Goal: Information Seeking & Learning: Learn about a topic

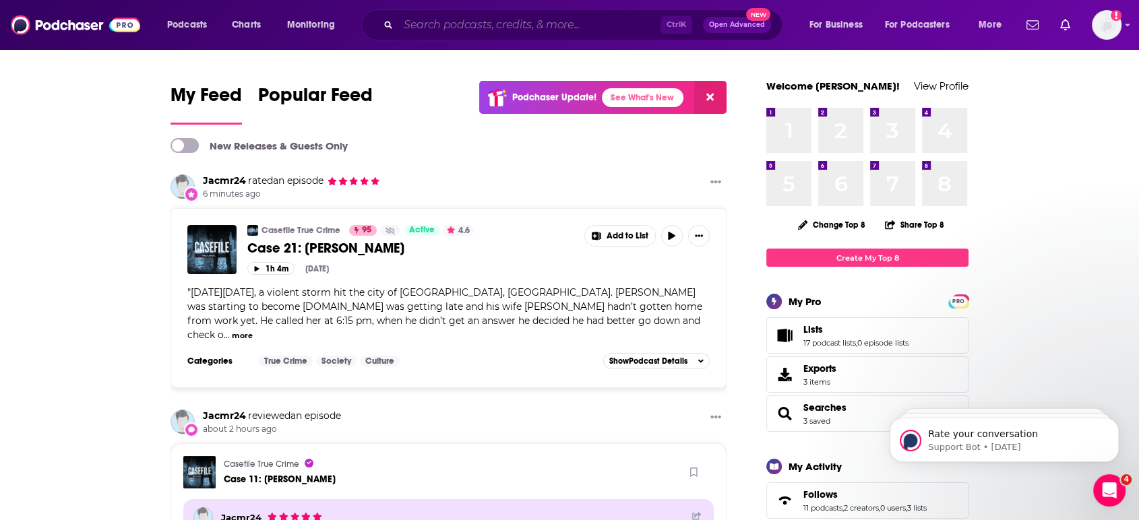
click at [540, 16] on input "Search podcasts, credits, & more..." at bounding box center [529, 25] width 262 height 22
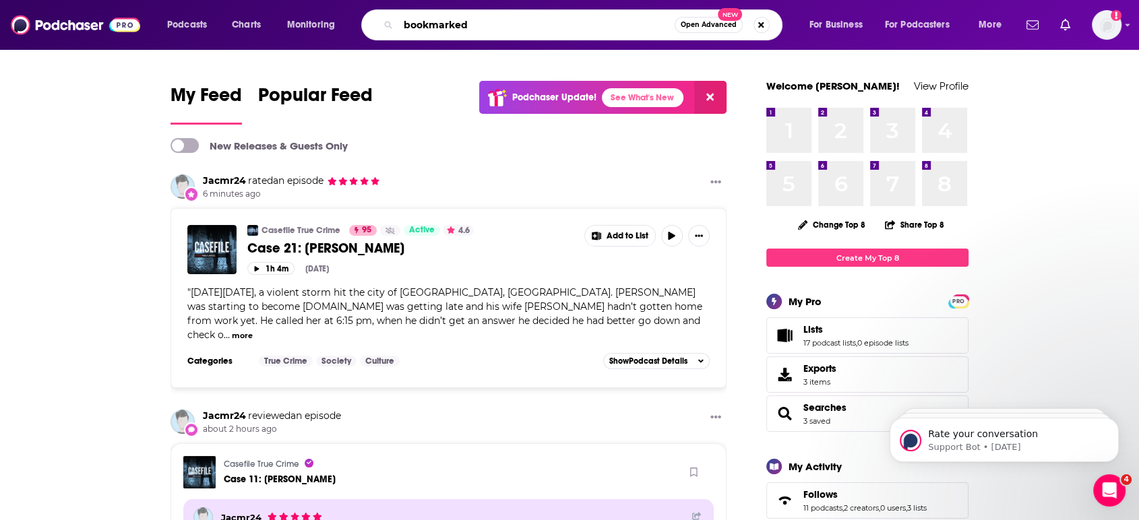
type input "bookmarked"
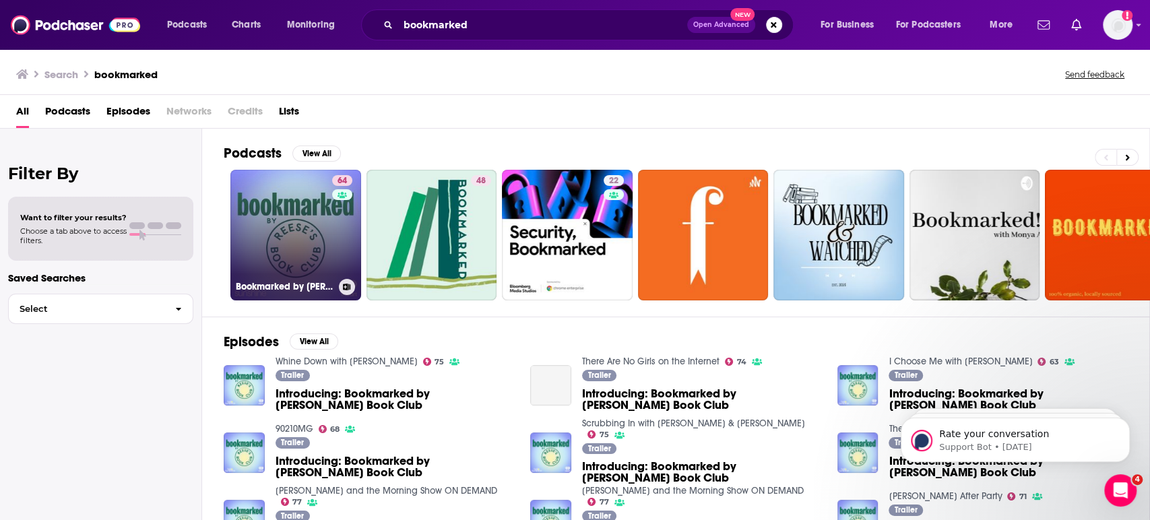
click at [328, 223] on link "64 Bookmarked by [PERSON_NAME] Book Club" at bounding box center [295, 235] width 131 height 131
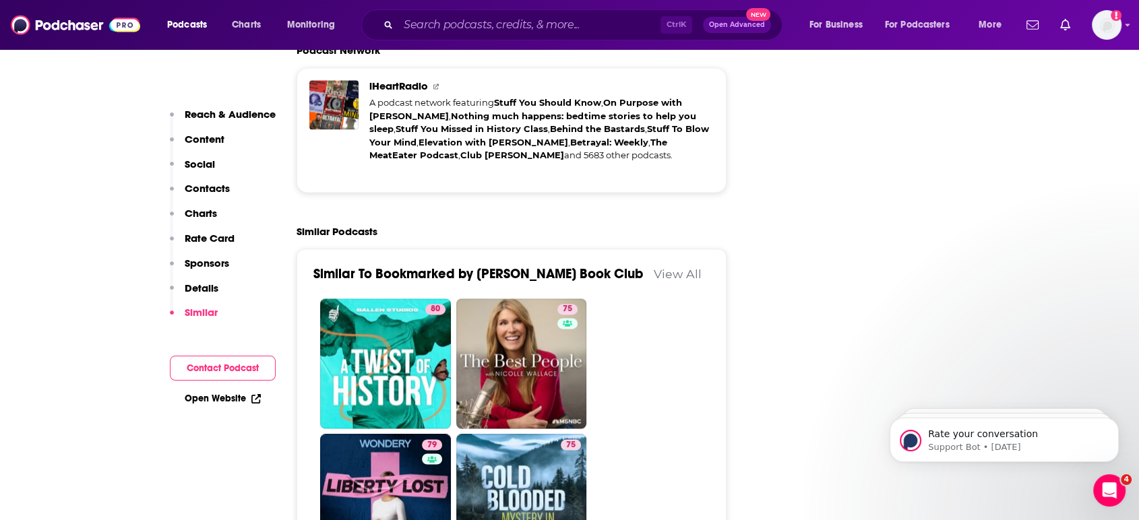
scroll to position [2113, 0]
